Goal: Book appointment/travel/reservation

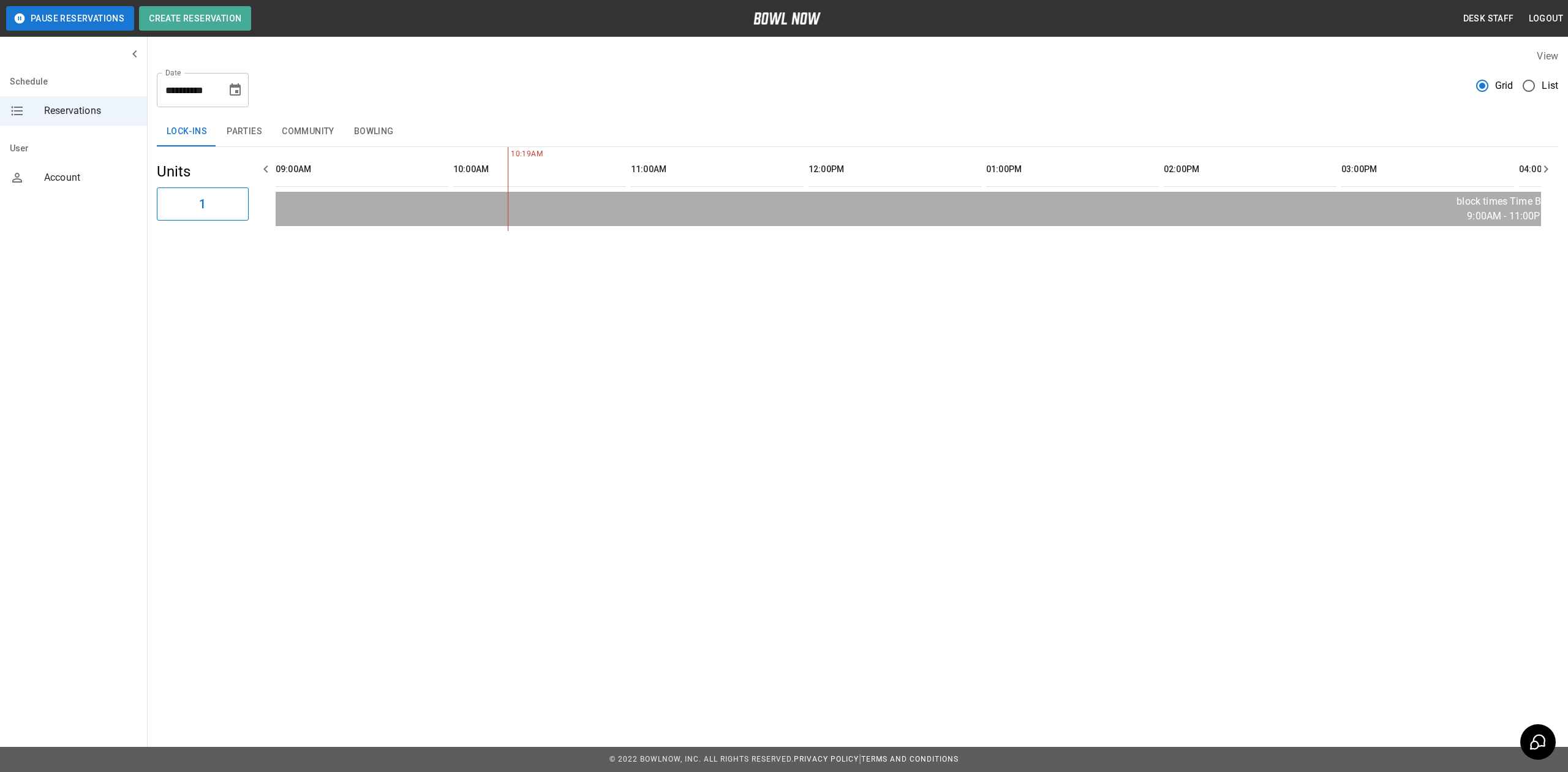
scroll to position [0, 177]
click at [238, 85] on icon "Choose date, selected date is Aug 22, 2025" at bounding box center [235, 89] width 11 height 12
click at [234, 249] on button "22" at bounding box center [237, 247] width 22 height 22
click at [384, 138] on button "Bowling" at bounding box center [373, 131] width 60 height 29
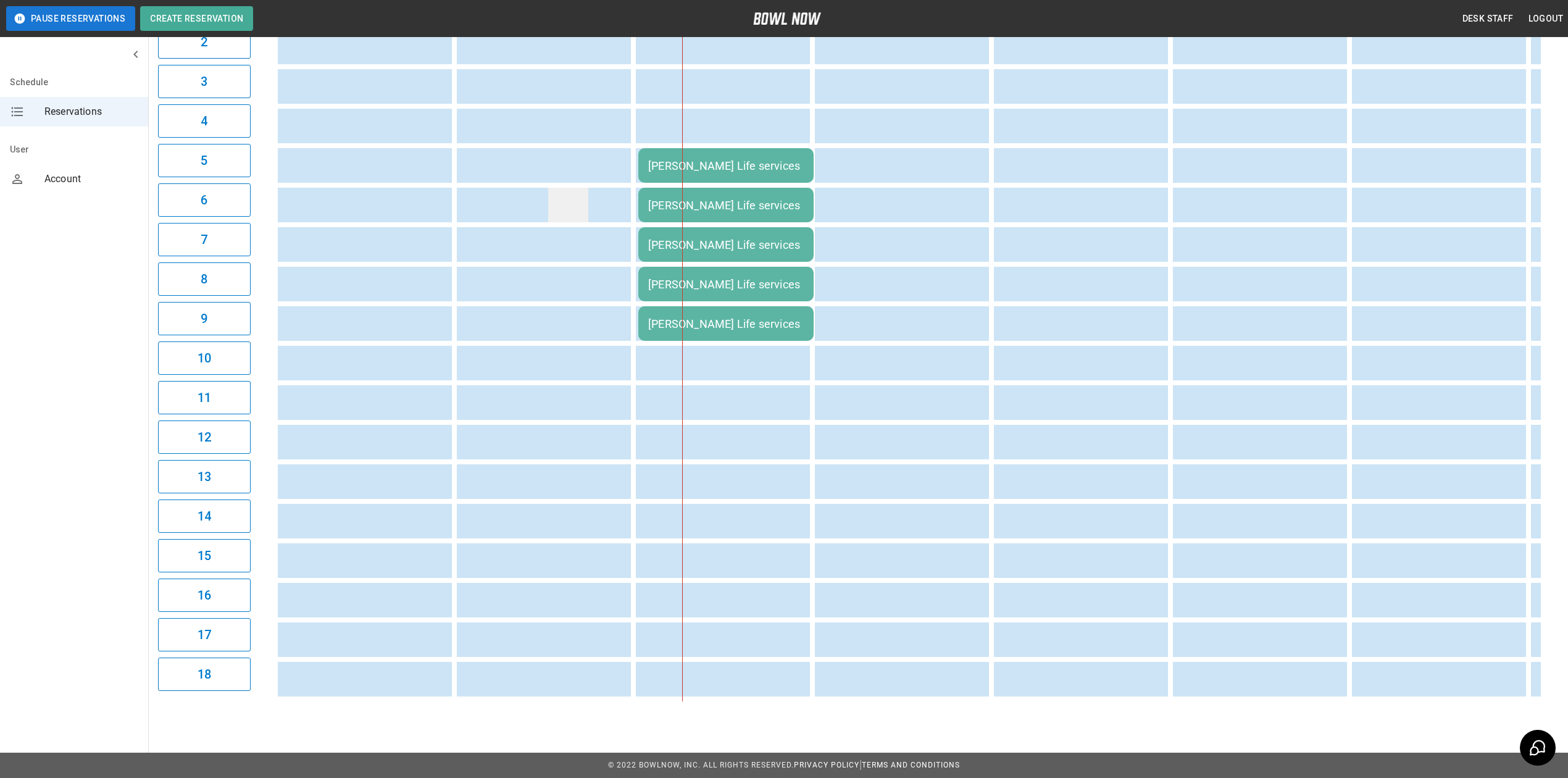
scroll to position [0, 0]
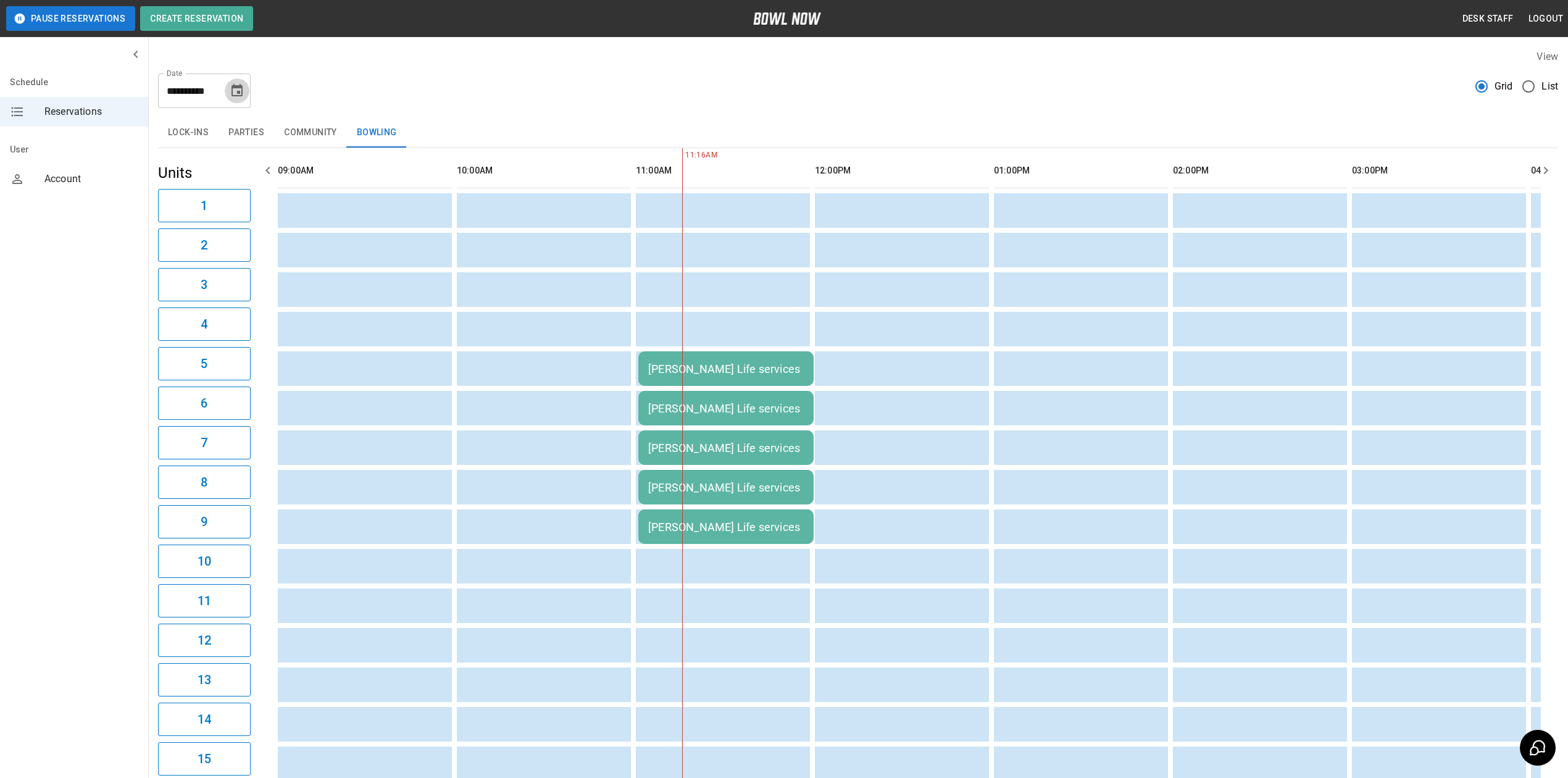
click at [244, 90] on icon "Choose date, selected date is Aug 22, 2025" at bounding box center [237, 91] width 15 height 15
click at [240, 250] on button "22" at bounding box center [239, 249] width 22 height 22
click at [274, 127] on icon "Next month" at bounding box center [270, 127] width 15 height 15
click at [141, 251] on button "22" at bounding box center [140, 249] width 22 height 22
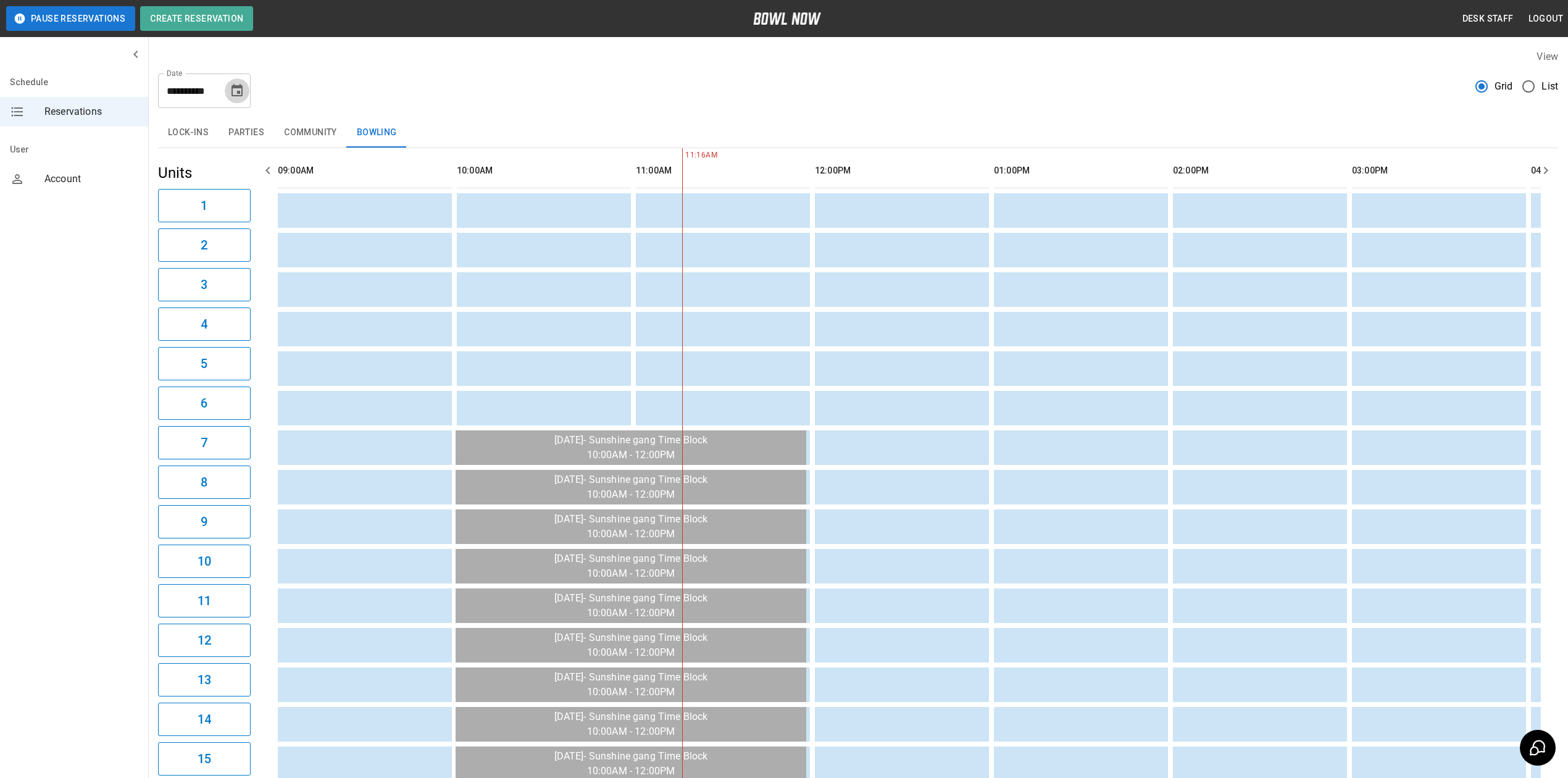
click at [240, 79] on button "Choose date, selected date is Sep 22, 2025" at bounding box center [237, 91] width 25 height 25
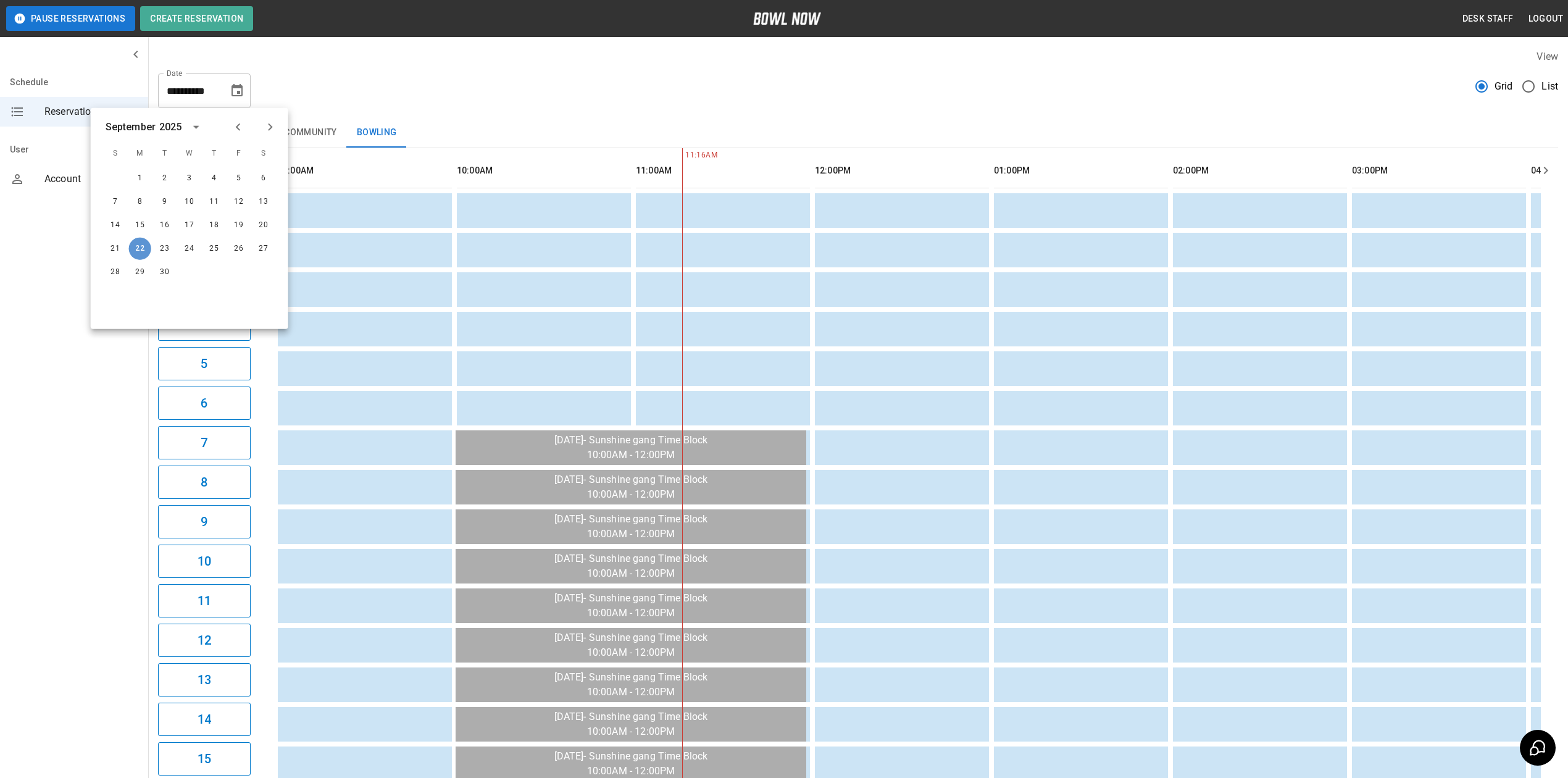
click at [138, 250] on button "22" at bounding box center [140, 249] width 22 height 22
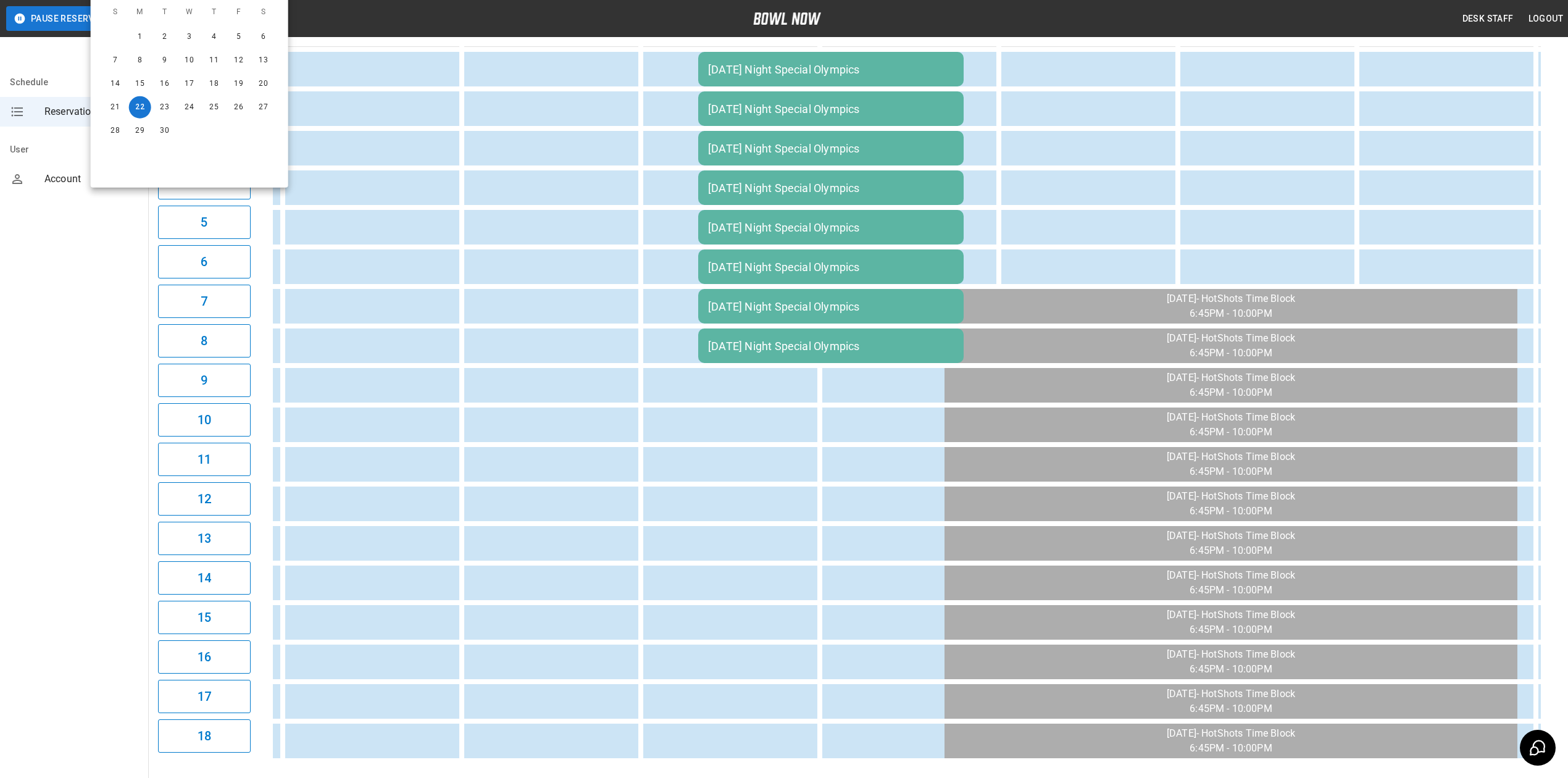
scroll to position [164, 0]
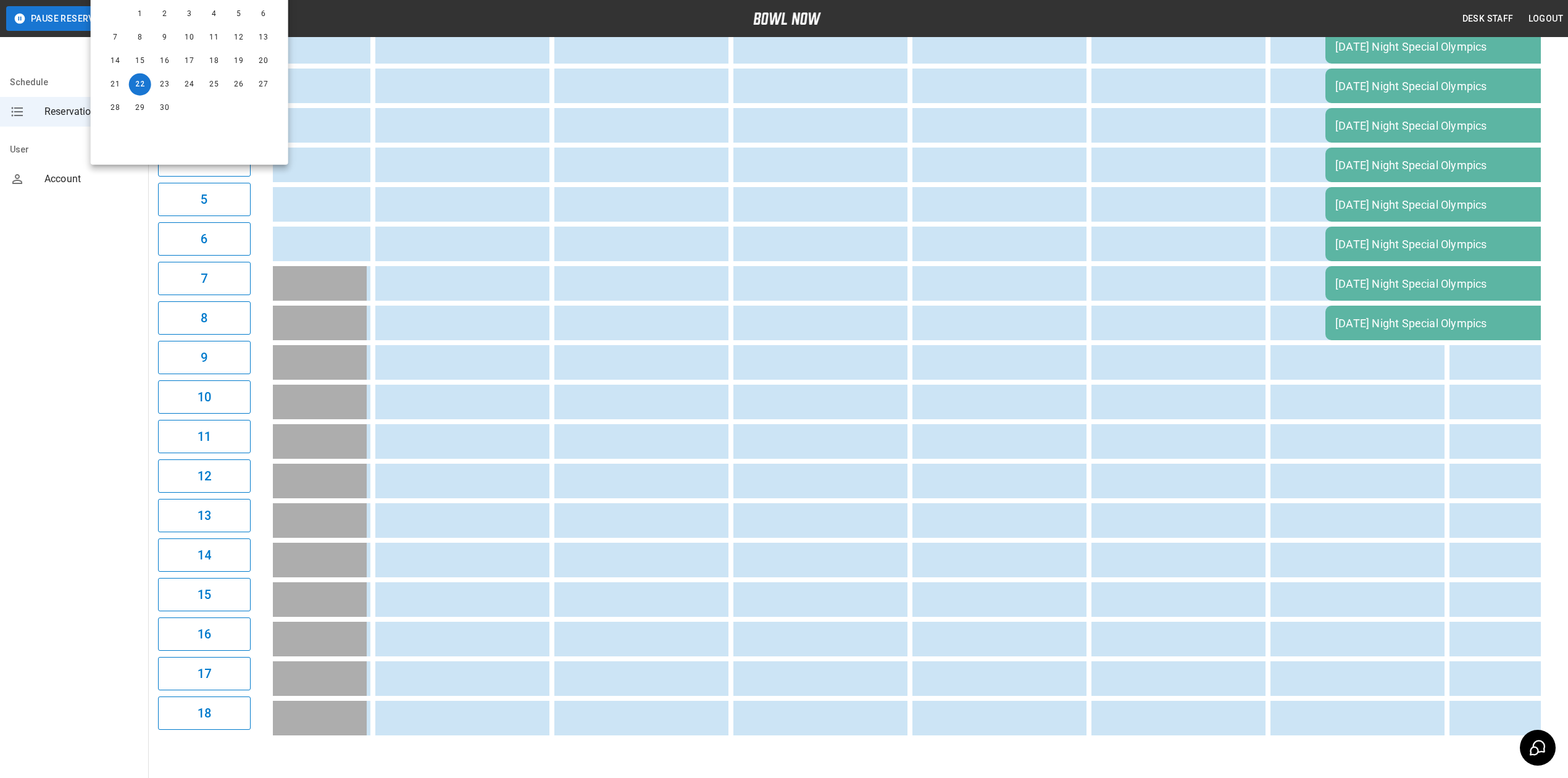
click at [606, 750] on div "**********" at bounding box center [858, 312] width 1420 height 874
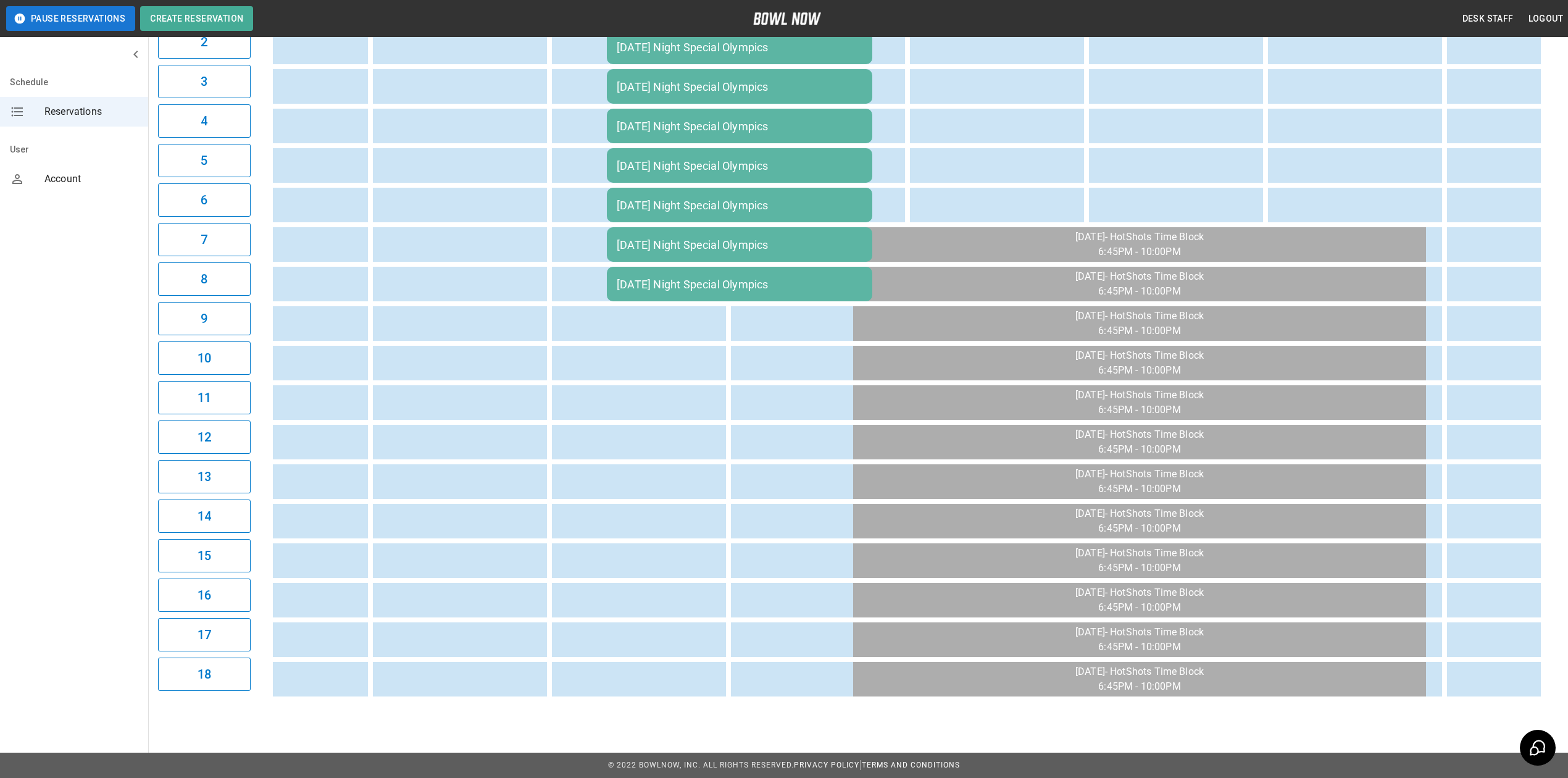
scroll to position [0, 1381]
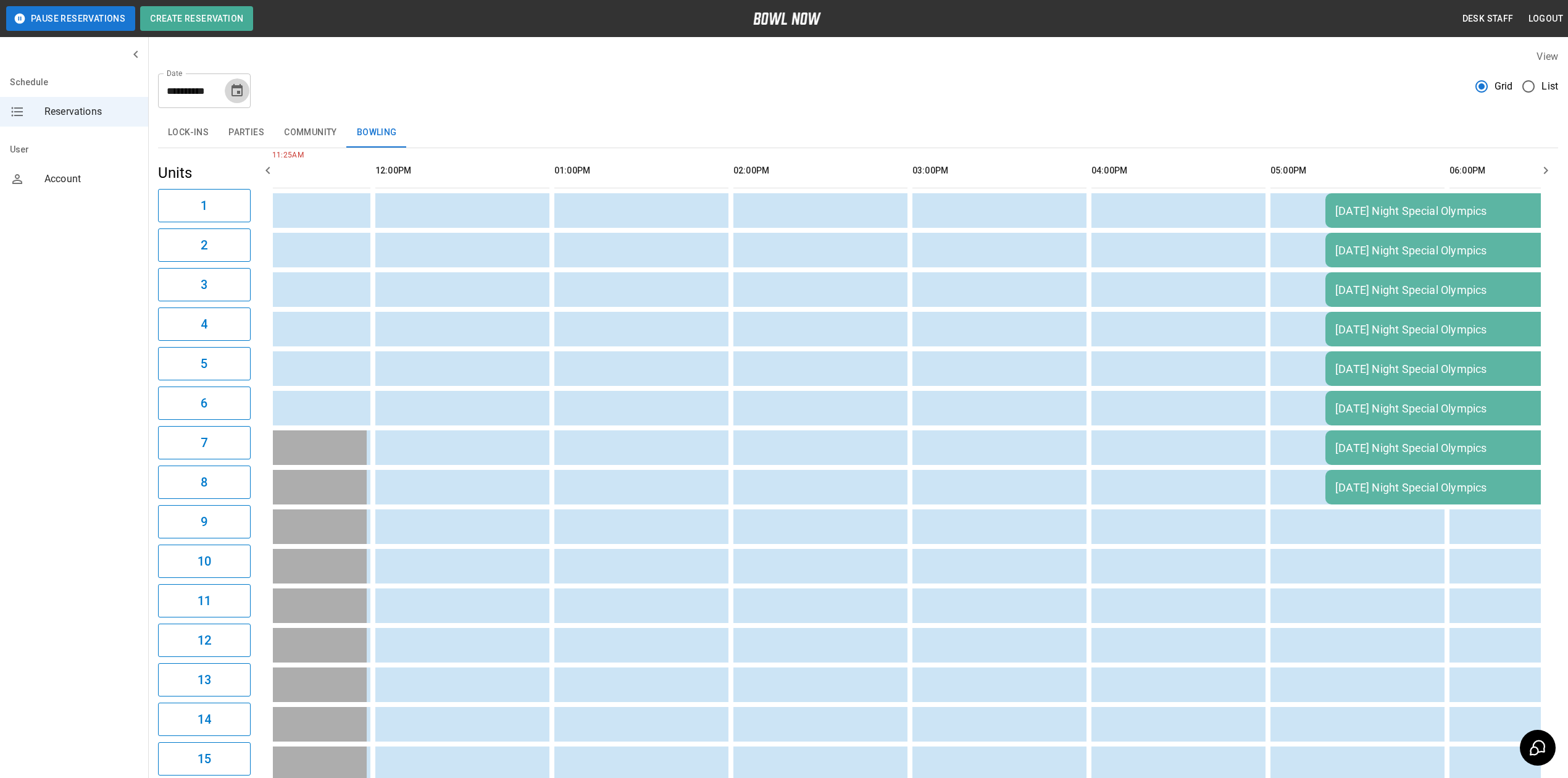
click at [233, 94] on icon "Choose date, selected date is Sep 22, 2025" at bounding box center [237, 91] width 15 height 15
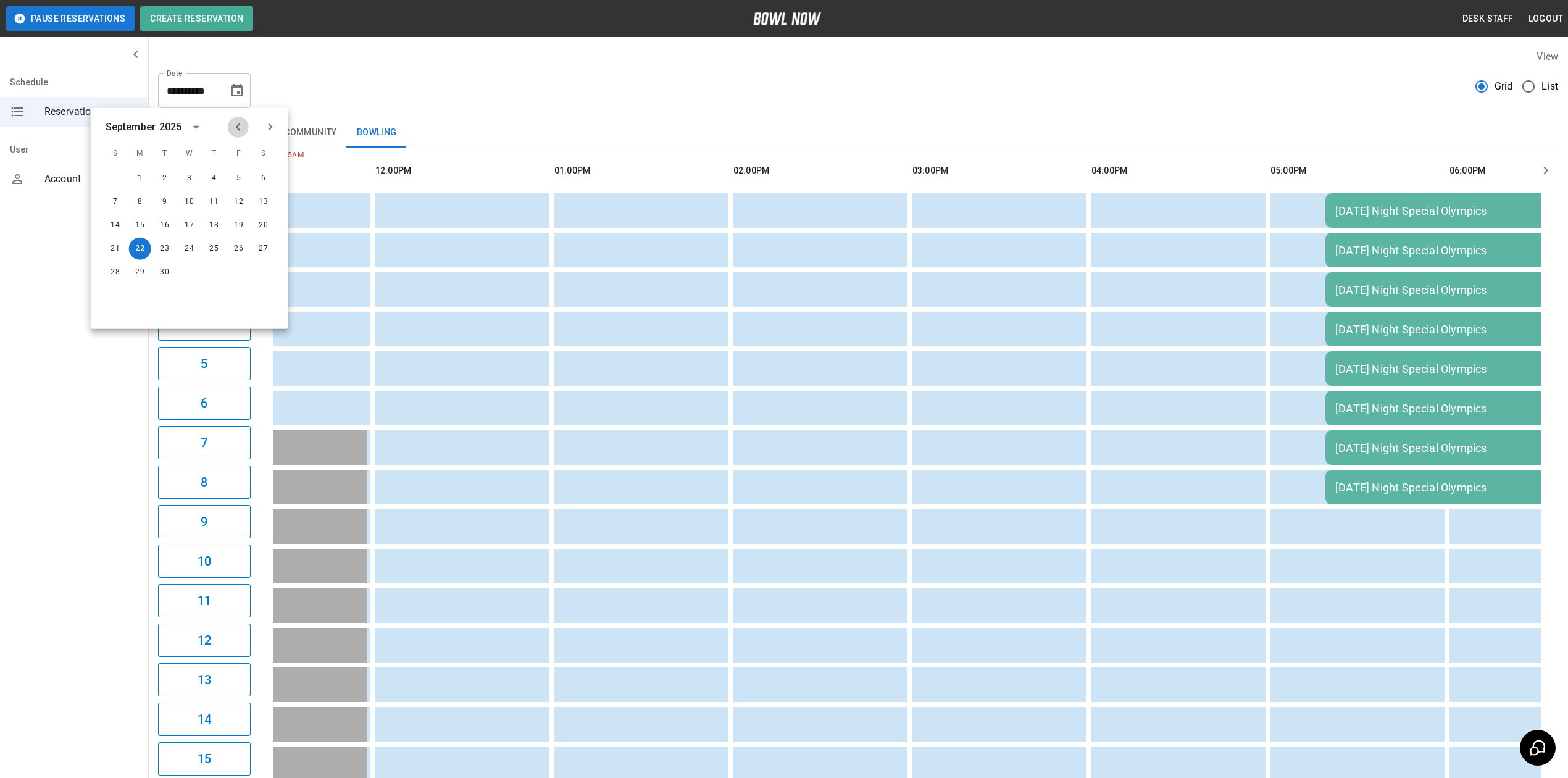
click at [241, 129] on icon "Previous month" at bounding box center [238, 127] width 15 height 15
click at [243, 247] on button "22" at bounding box center [239, 249] width 22 height 22
type input "**********"
